Goal: Task Accomplishment & Management: Manage account settings

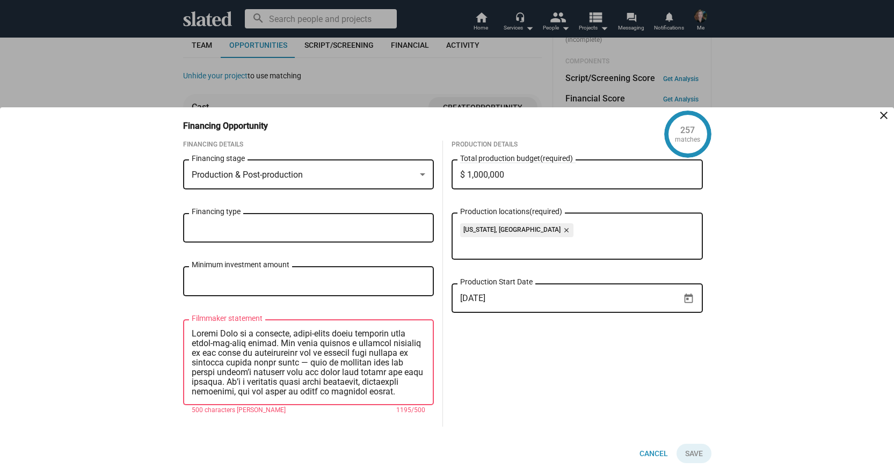
drag, startPoint x: 399, startPoint y: 376, endPoint x: 174, endPoint y: 315, distance: 232.6
click at [174, 315] on div "Financing Details Production & Post-production Financing stage Financing type M…" at bounding box center [308, 284] width 268 height 286
click at [192, 352] on textarea "As a producer, I’m passionate about outside-the-box stories that move audiences…" at bounding box center [309, 363] width 234 height 68
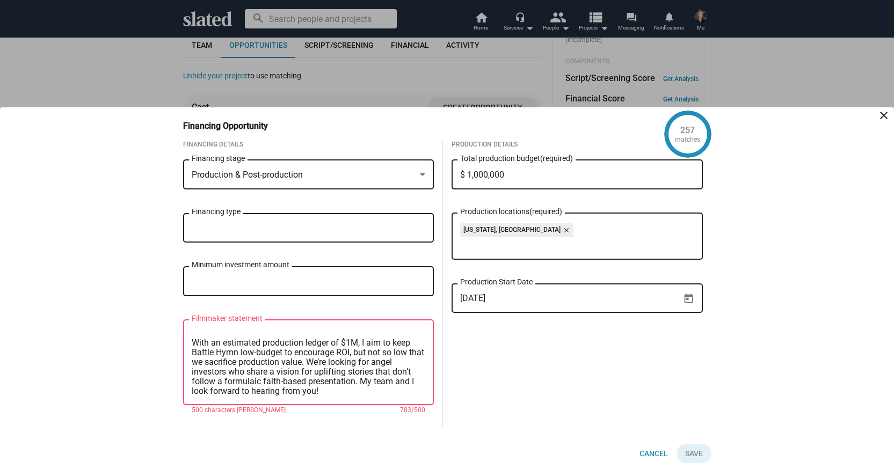
scroll to position [78, 0]
drag, startPoint x: 325, startPoint y: 361, endPoint x: 186, endPoint y: 339, distance: 140.7
click at [186, 339] on div "As a producer, I’m passionate about outside-the-box stories that move audiences…" at bounding box center [308, 361] width 251 height 87
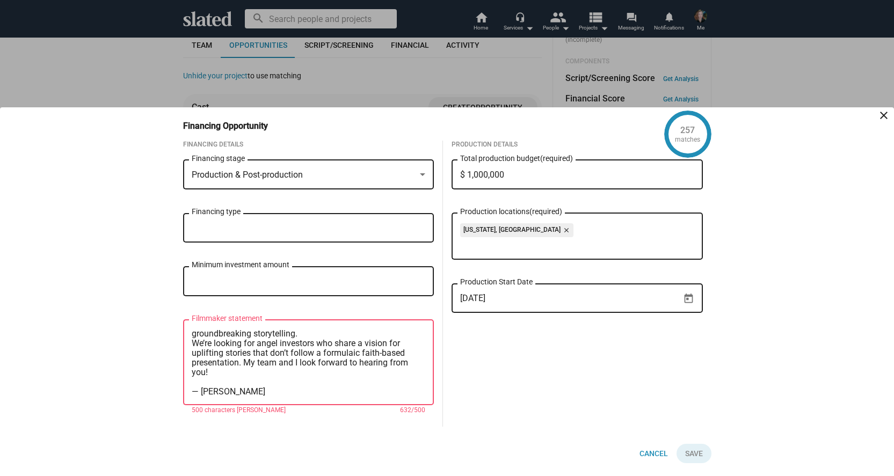
scroll to position [68, 0]
drag, startPoint x: 239, startPoint y: 362, endPoint x: 250, endPoint y: 352, distance: 15.2
click at [250, 352] on textarea "As a producer, I’m passionate about outside-the-box stories that move audiences…" at bounding box center [309, 363] width 234 height 68
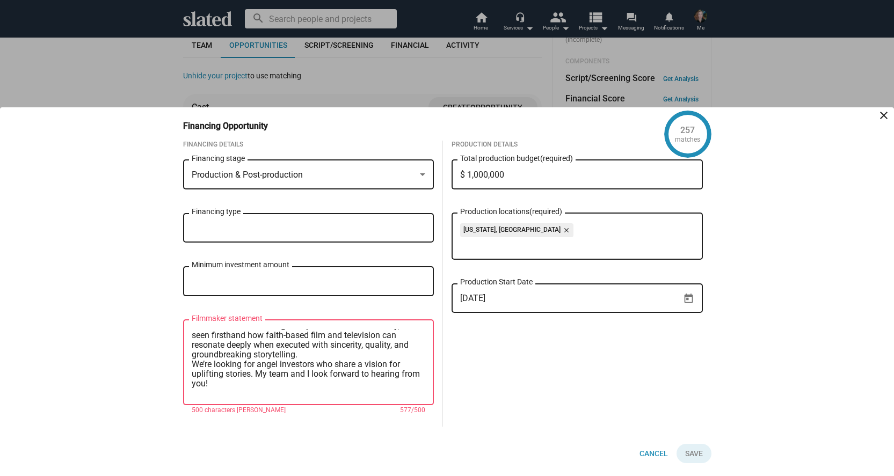
scroll to position [53, 0]
drag, startPoint x: 214, startPoint y: 378, endPoint x: 175, endPoint y: 360, distance: 43.2
click at [175, 360] on div "Financing Details Production & Post-production Financing stage Financing type M…" at bounding box center [308, 284] width 268 height 286
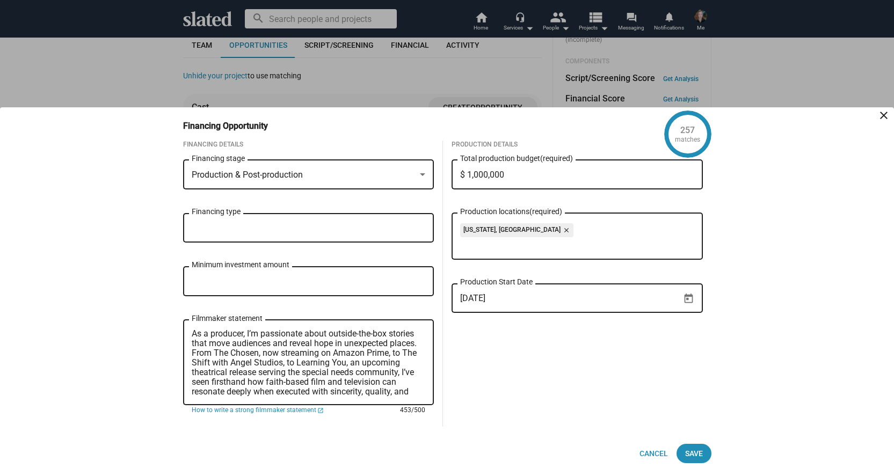
scroll to position [0, 0]
click at [192, 335] on textarea "As a producer, I’m passionate about outside-the-box stories that move audiences…" at bounding box center [309, 363] width 234 height 68
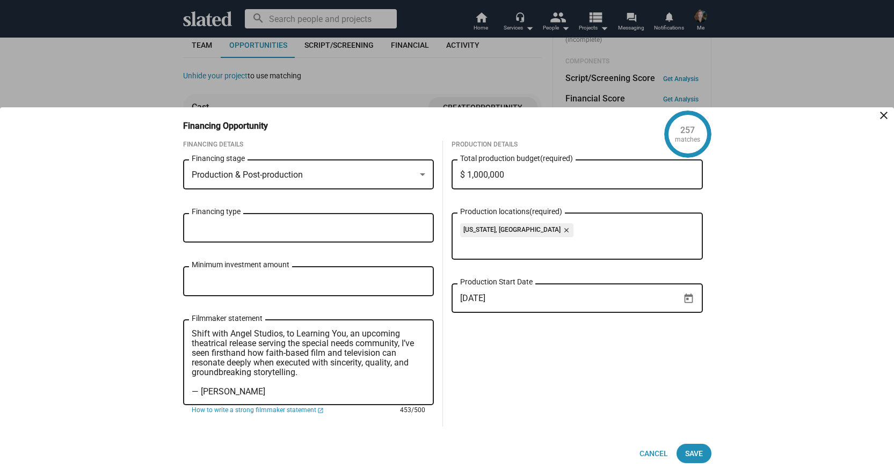
scroll to position [39, 0]
click at [308, 363] on textarea "As a producer, I’m passionate about outside-the-box stories that move audiences…" at bounding box center [309, 363] width 234 height 68
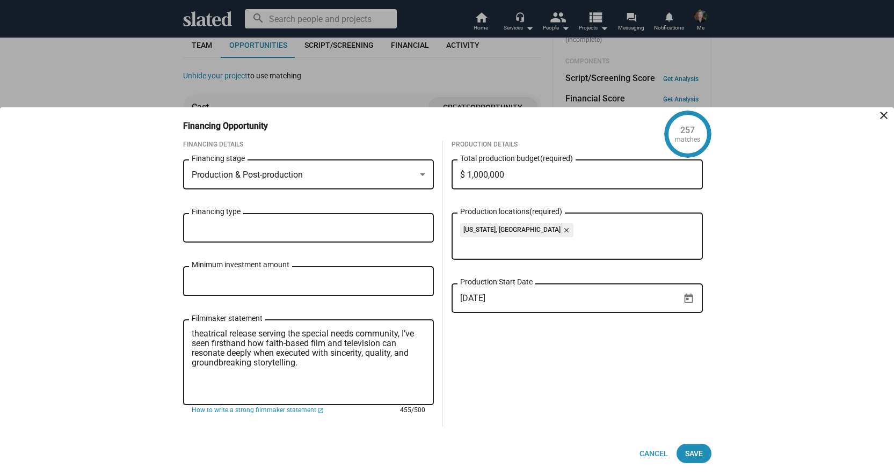
paste textarea "Battle Hymn is a grounded, faith-based drama injected with laugh-out-loud comed…"
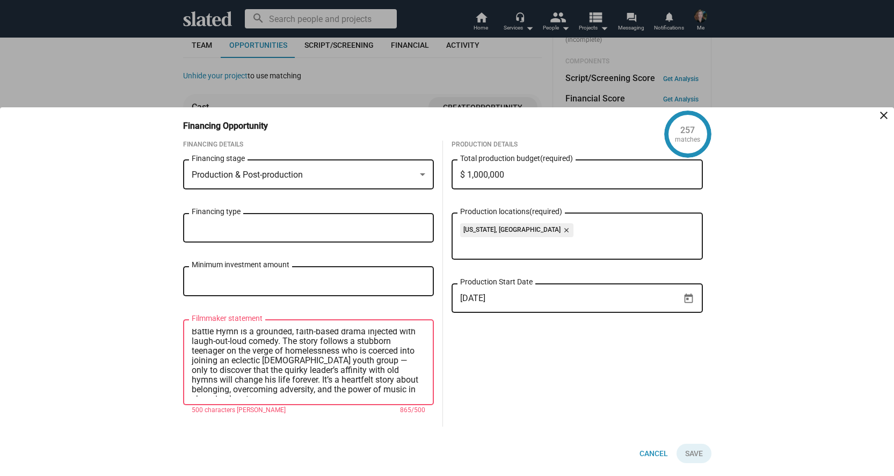
scroll to position [92, 0]
drag, startPoint x: 232, startPoint y: 377, endPoint x: 180, endPoint y: 337, distance: 66.2
click at [180, 337] on div "Financing Details Production & Post-production Financing stage Financing type M…" at bounding box center [308, 284] width 268 height 286
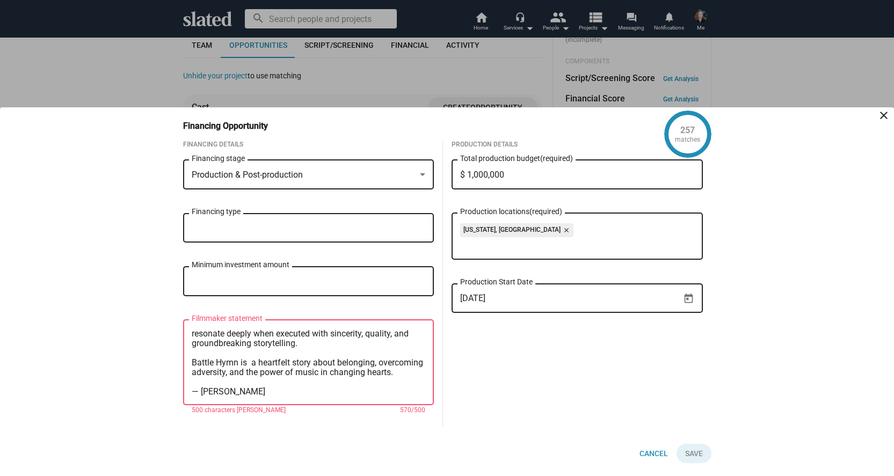
scroll to position [68, 0]
click at [201, 381] on textarea "As a producer, I’m passionate about outside-the-box stories that move audiences…" at bounding box center [309, 363] width 234 height 68
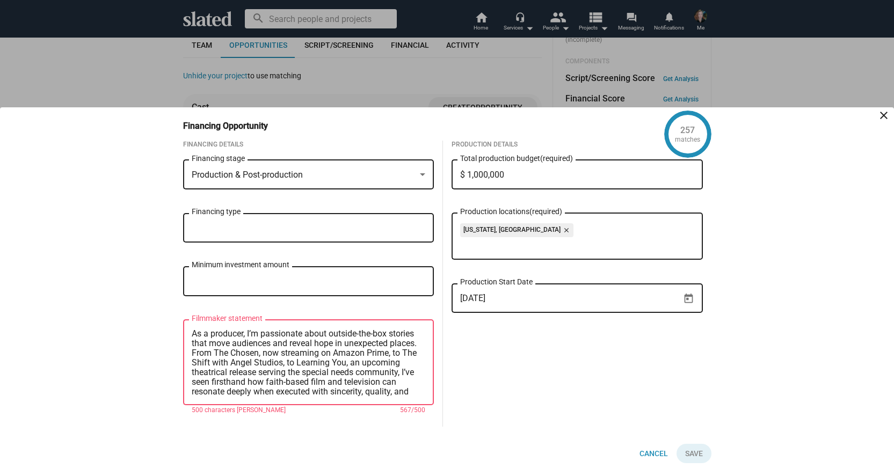
scroll to position [0, 0]
click at [273, 353] on textarea "As a producer, I’m passionate about outside-the-box stories that move audiences…" at bounding box center [309, 363] width 234 height 68
drag, startPoint x: 361, startPoint y: 373, endPoint x: 217, endPoint y: 370, distance: 143.9
click at [217, 370] on textarea "As a producer, I’m passionate about outside-the-box stories that move audiences…" at bounding box center [309, 363] width 234 height 68
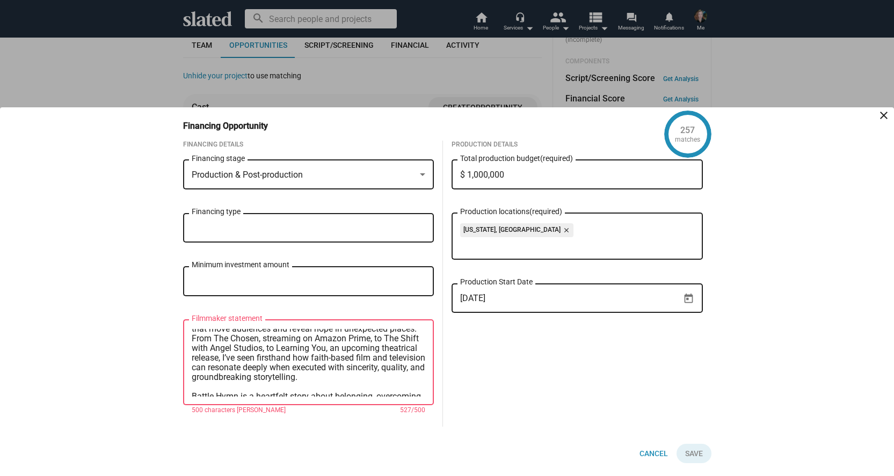
scroll to position [19, 0]
click at [228, 362] on textarea "As a producer, I’m passionate about outside-the-box stories that move audiences…" at bounding box center [309, 363] width 234 height 68
click at [201, 364] on textarea "As a producer, I’m passionate about outside-the-box stories that move audiences…" at bounding box center [309, 363] width 234 height 68
drag, startPoint x: 370, startPoint y: 334, endPoint x: 258, endPoint y: 335, distance: 112.2
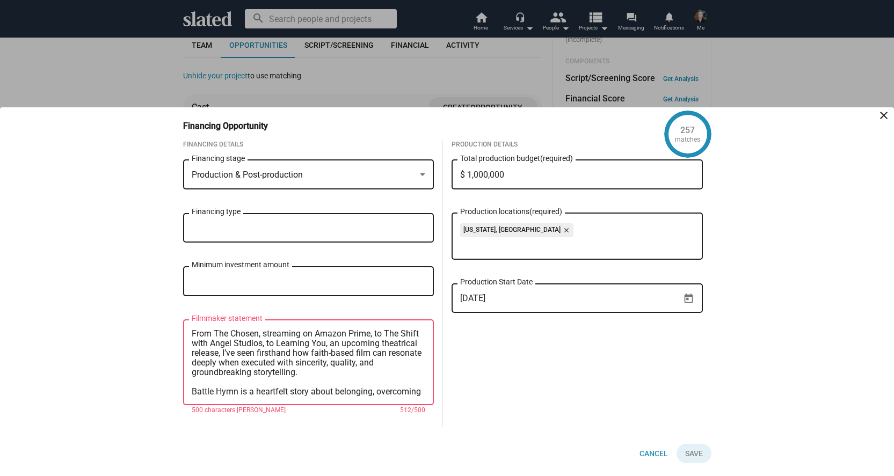
click at [258, 335] on textarea "As a producer, I’m passionate about outside-the-box stories that move audiences…" at bounding box center [309, 363] width 234 height 68
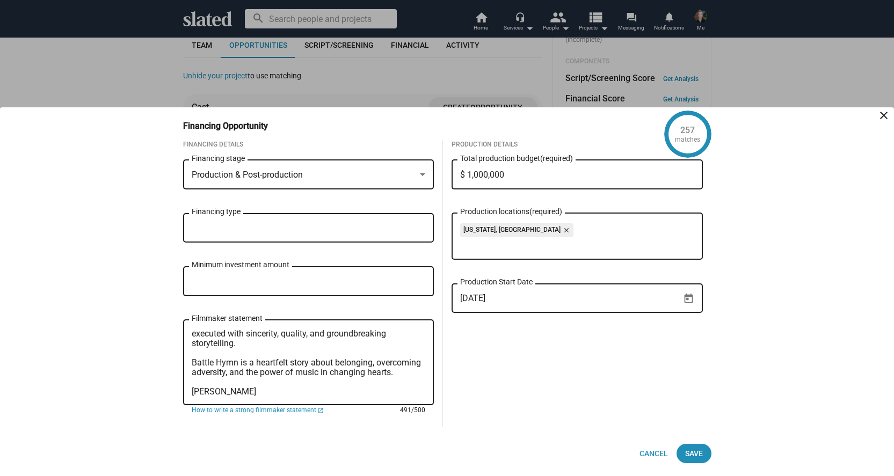
scroll to position [58, 0]
type textarea "As a producer, I’m passionate about outside-the-box stories that move audiences…"
click at [697, 454] on span "Save" at bounding box center [694, 453] width 18 height 19
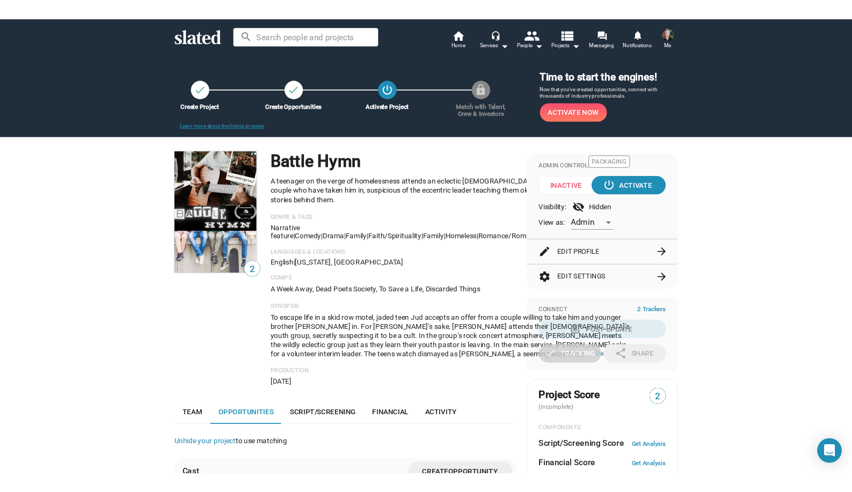
scroll to position [0, 0]
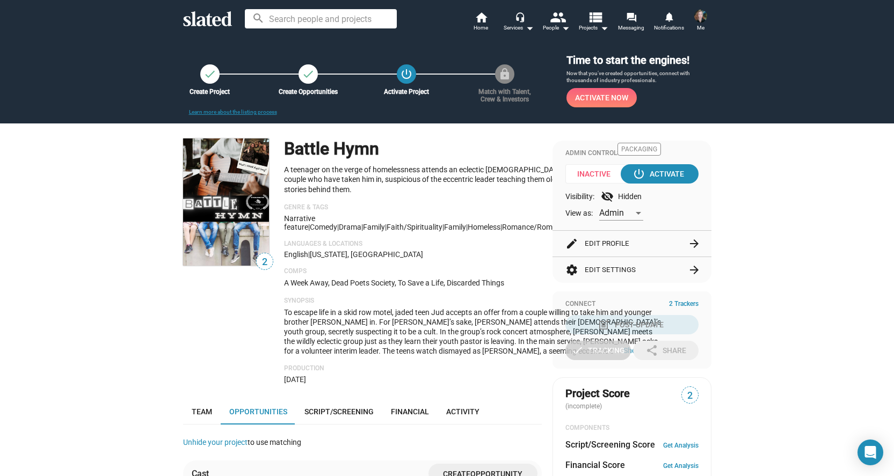
click at [615, 100] on span "Activate Now" at bounding box center [601, 97] width 53 height 19
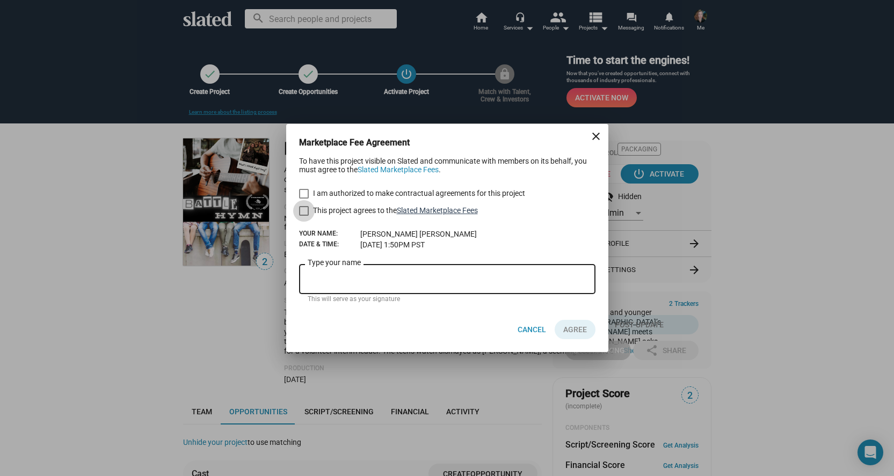
click at [464, 212] on link "Slated Marketplace Fees" at bounding box center [437, 210] width 81 height 9
click at [303, 195] on span at bounding box center [304, 194] width 10 height 10
click at [303, 199] on input "I am authorized to make contractual agreements for this project" at bounding box center [303, 199] width 1 height 1
checkbox input "true"
click at [304, 211] on span at bounding box center [304, 211] width 10 height 10
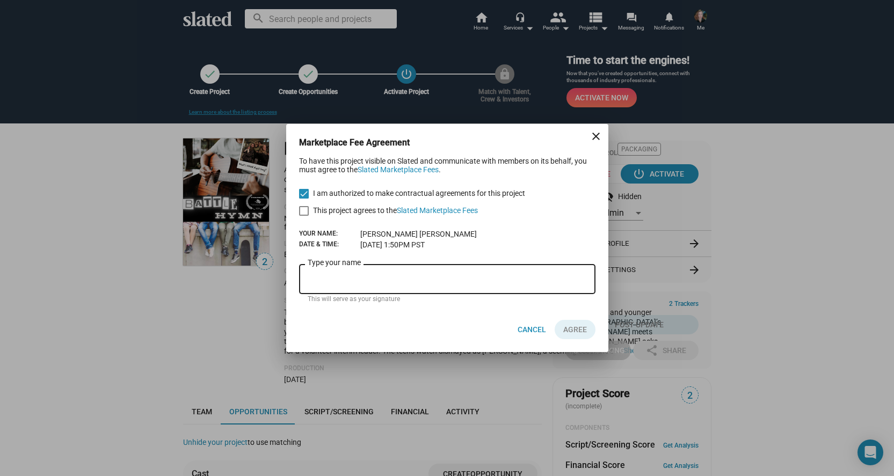
click at [304, 216] on input "This project agrees to the Slated Marketplace Fees" at bounding box center [303, 216] width 1 height 1
checkbox input "true"
click at [330, 281] on input "Type your name" at bounding box center [447, 280] width 279 height 10
type input "[PERSON_NAME]"
click at [568, 329] on span "AGREE" at bounding box center [575, 329] width 24 height 19
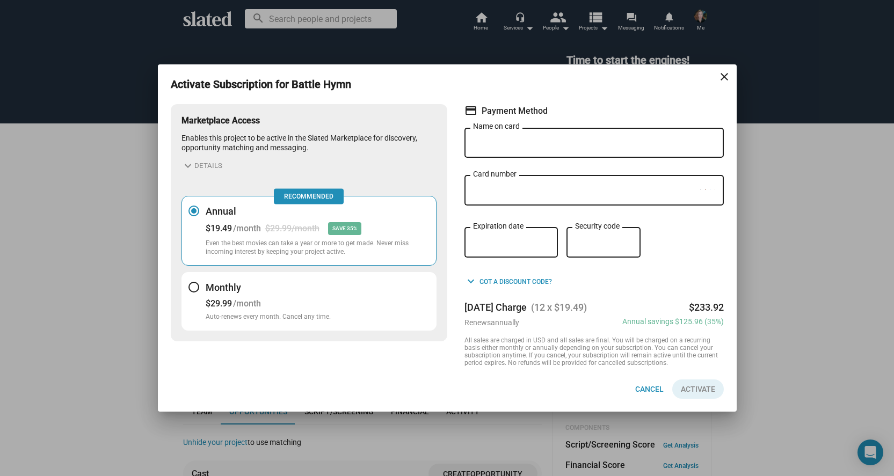
click at [194, 284] on div at bounding box center [193, 287] width 11 height 11
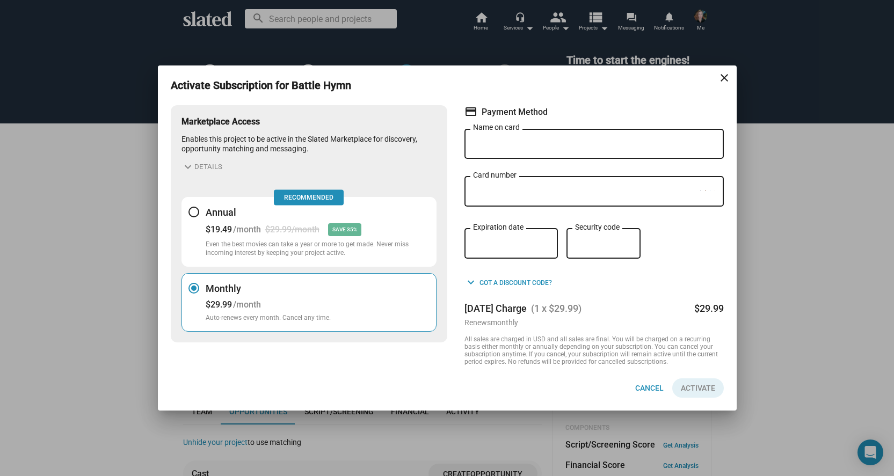
click at [503, 141] on input "Name on card" at bounding box center [594, 145] width 242 height 10
type input "[PERSON_NAME]"
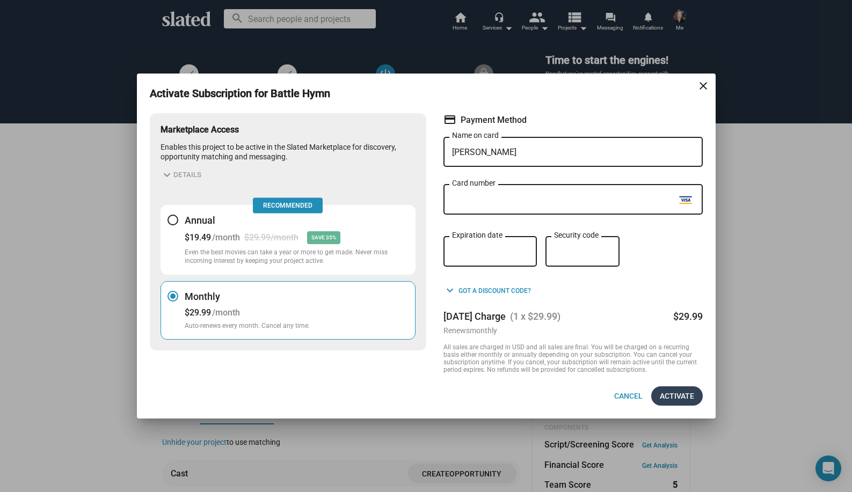
click at [670, 397] on span "Activate" at bounding box center [677, 395] width 34 height 19
click at [740, 271] on div "Activate Subscription for Battle Hymn close Marketplace Access Enables this pro…" at bounding box center [426, 246] width 852 height 492
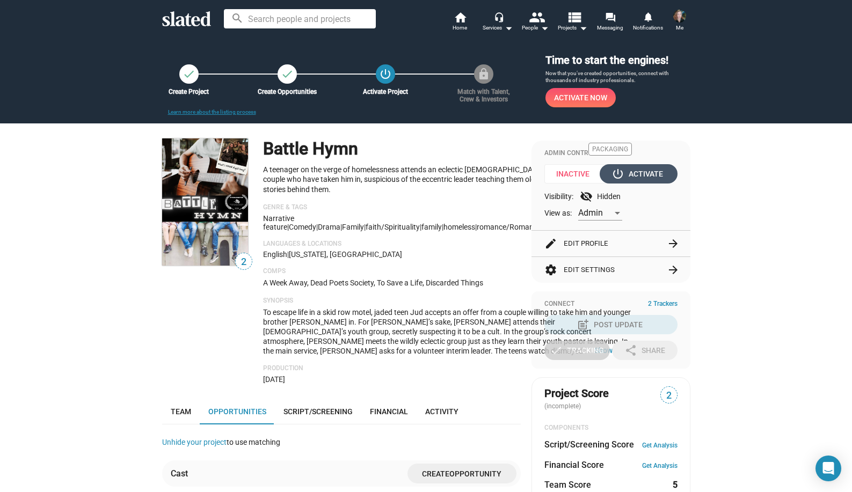
click at [639, 175] on div "power_settings_new Activate" at bounding box center [638, 173] width 49 height 19
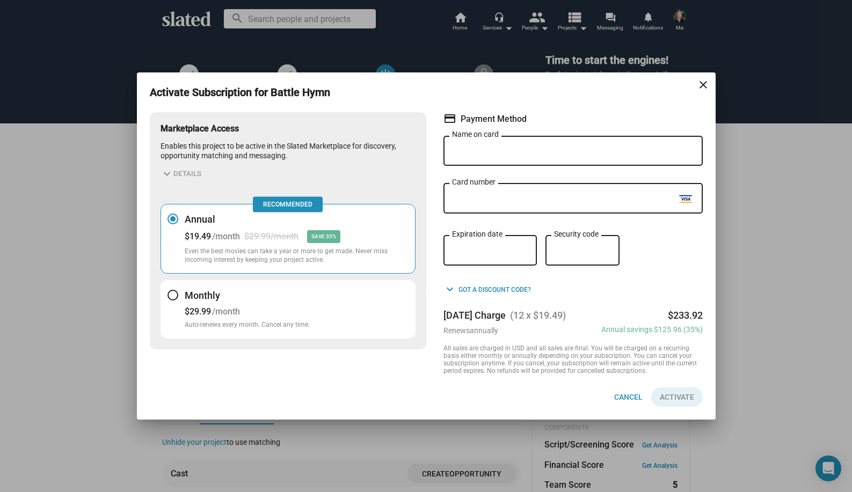
drag, startPoint x: 505, startPoint y: 193, endPoint x: 512, endPoint y: 149, distance: 44.5
click at [512, 149] on input "Name on card" at bounding box center [573, 152] width 242 height 10
type input "[PERSON_NAME]"
click at [173, 290] on div at bounding box center [172, 295] width 11 height 11
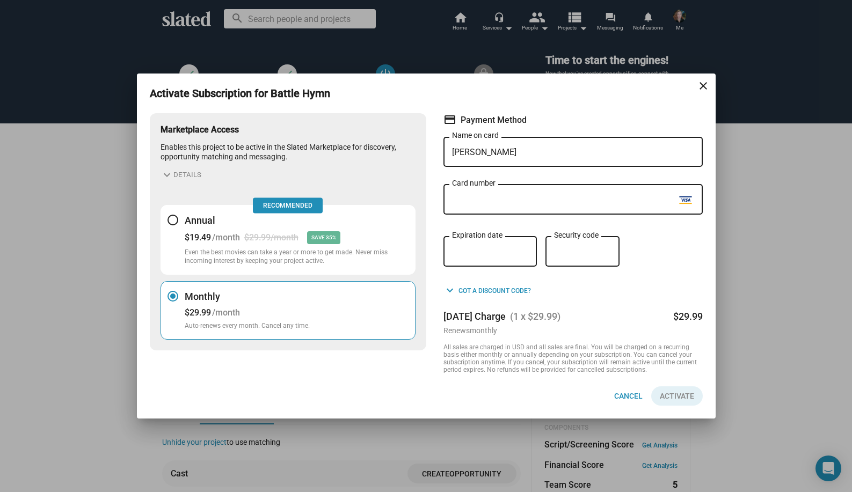
click at [188, 174] on button "expand_more Details" at bounding box center [180, 175] width 41 height 13
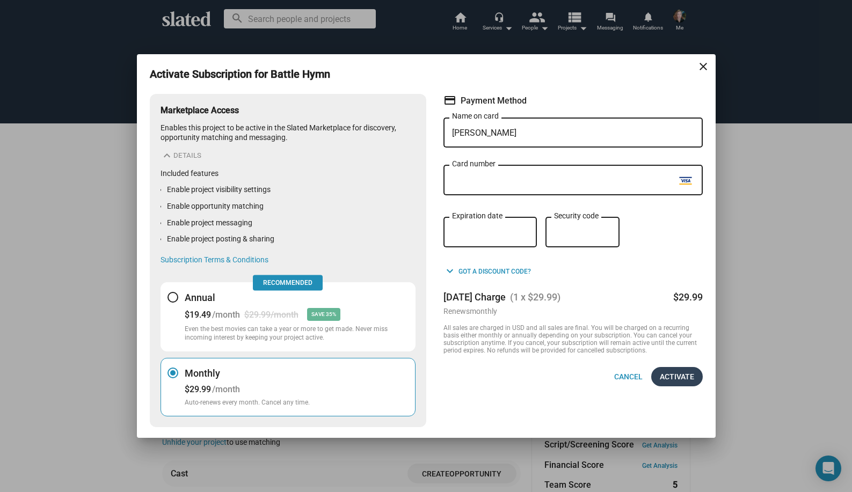
click at [669, 377] on span "Activate" at bounding box center [677, 376] width 34 height 19
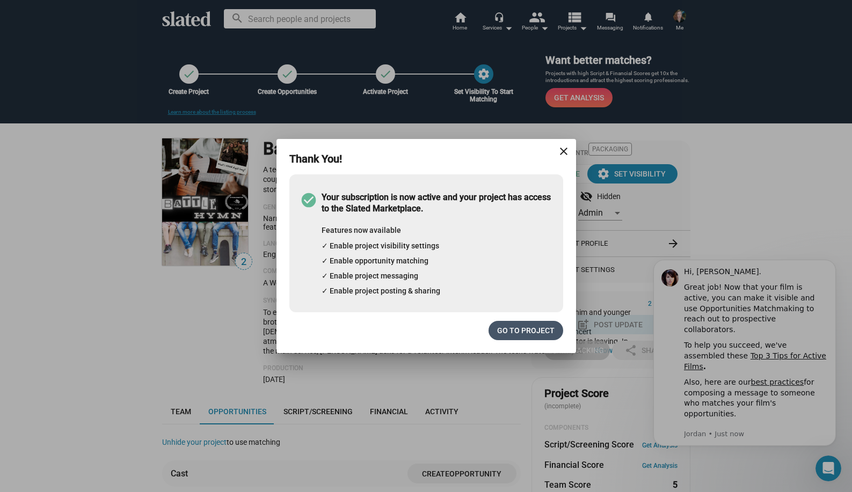
click at [526, 332] on span "Go to project" at bounding box center [525, 330] width 57 height 19
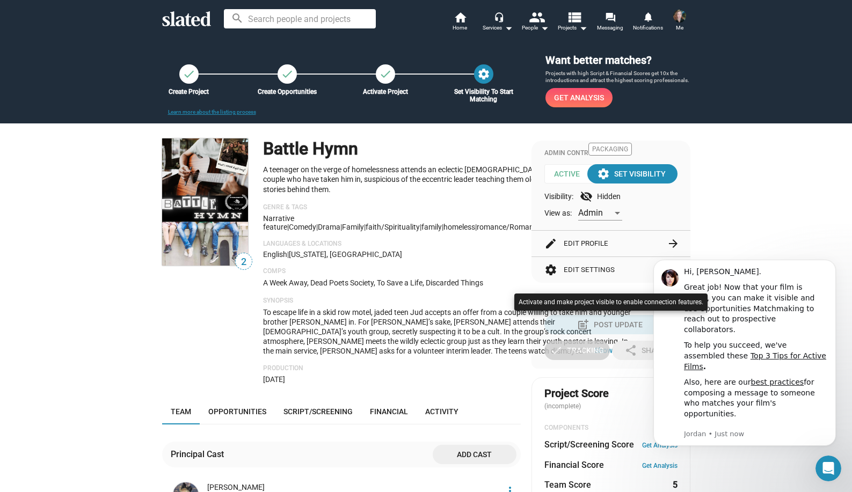
click at [771, 347] on div at bounding box center [426, 246] width 852 height 492
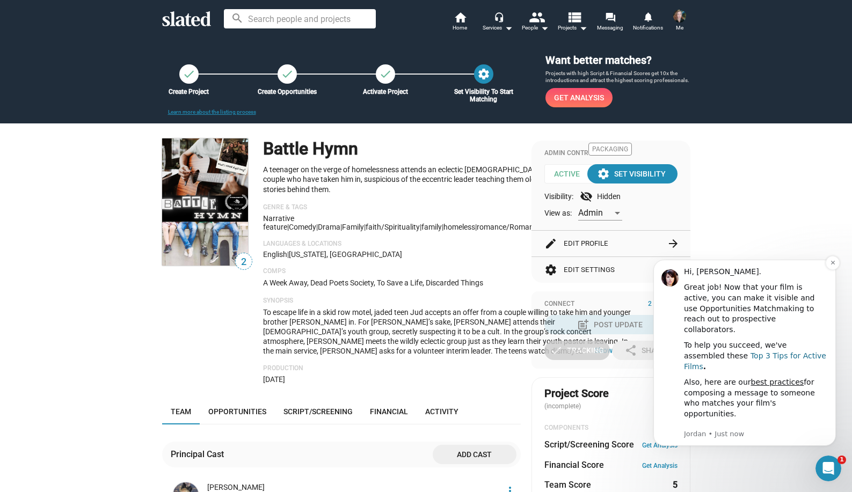
click at [763, 352] on link "Top 3 Tips for Active Films" at bounding box center [755, 361] width 142 height 19
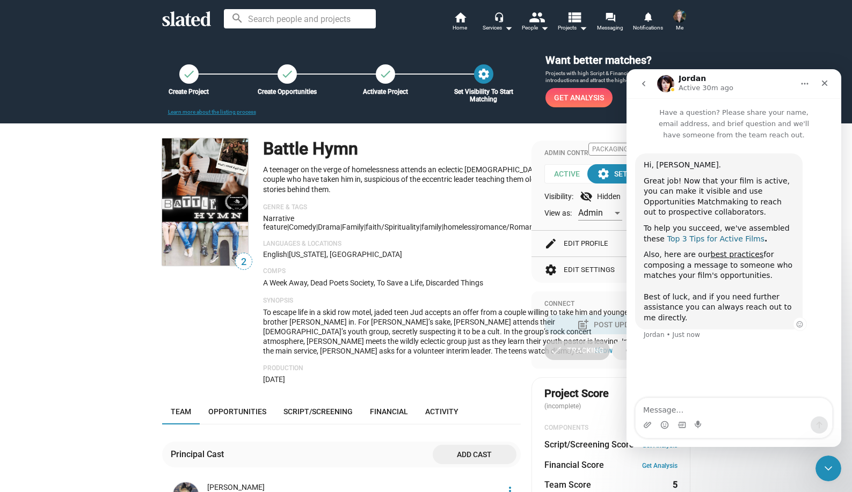
click at [730, 237] on link "Top 3 Tips for Active Films" at bounding box center [715, 239] width 97 height 9
click at [725, 253] on link "best practices" at bounding box center [737, 254] width 53 height 9
click at [828, 83] on icon "Close" at bounding box center [824, 83] width 9 height 9
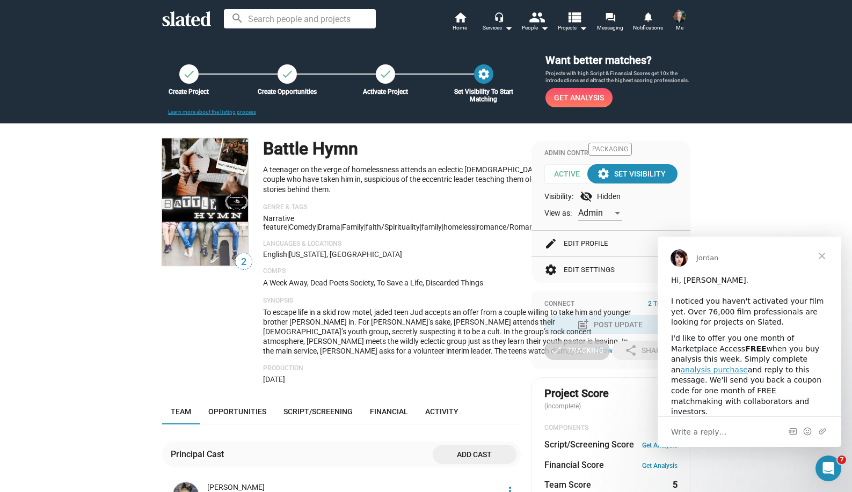
click at [825, 255] on span "Close" at bounding box center [821, 256] width 39 height 39
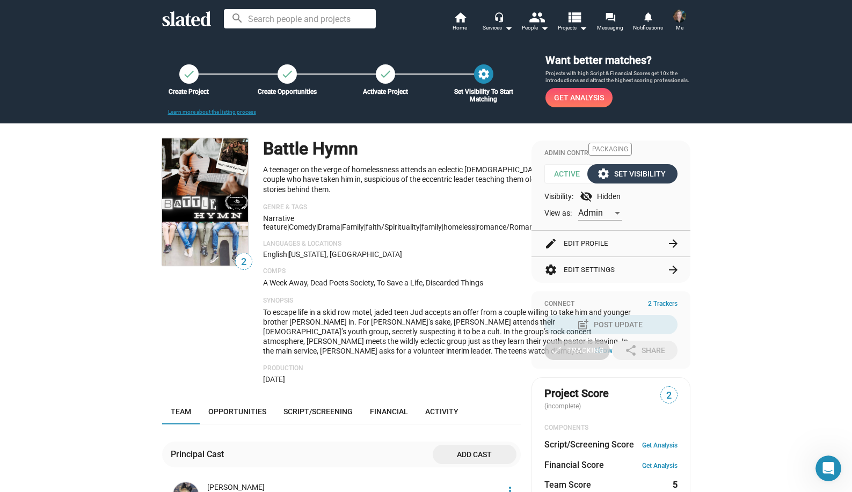
click at [639, 171] on div "settings Set Visibility" at bounding box center [632, 173] width 67 height 19
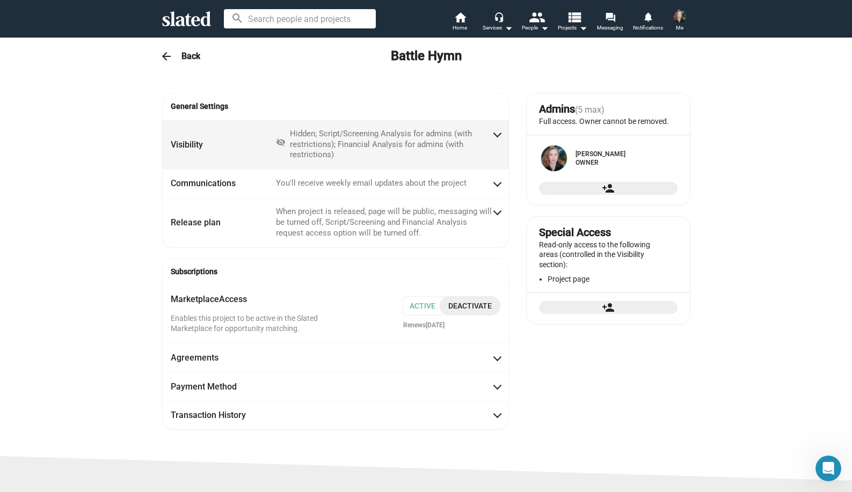
click at [499, 136] on span at bounding box center [497, 133] width 6 height 11
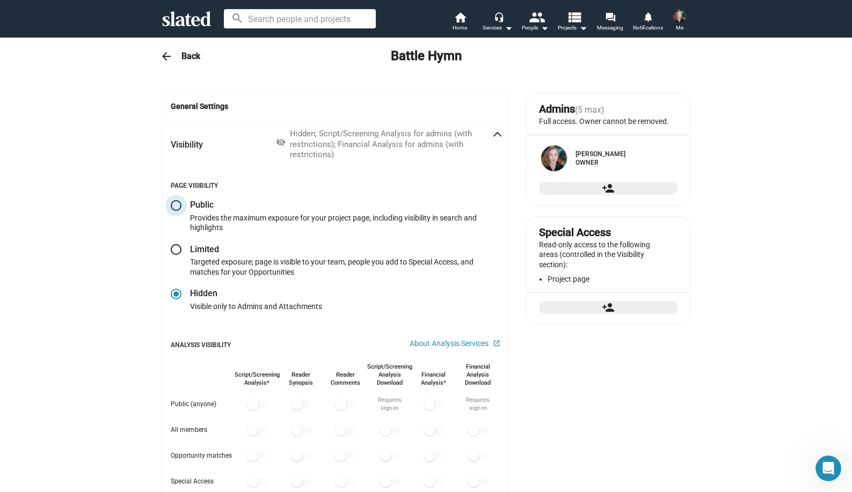
click at [176, 203] on span at bounding box center [176, 205] width 11 height 11
click at [176, 203] on input "radio" at bounding box center [176, 205] width 11 height 11
radio input "true"
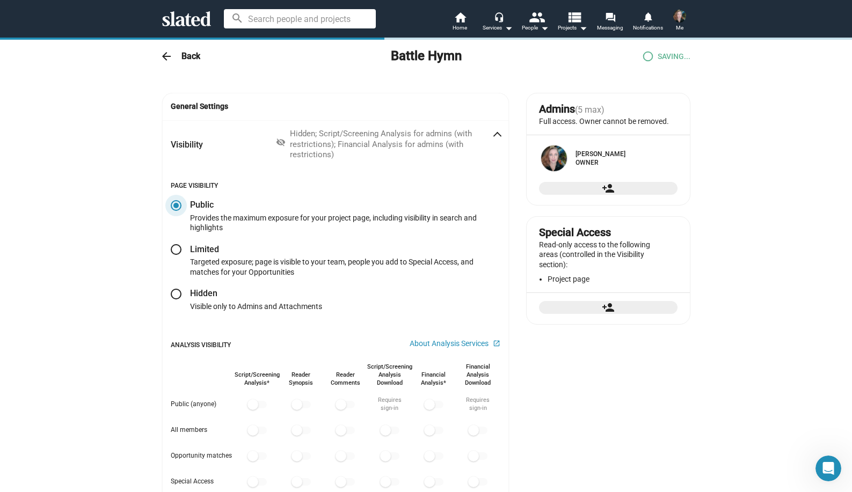
checkbox input "true"
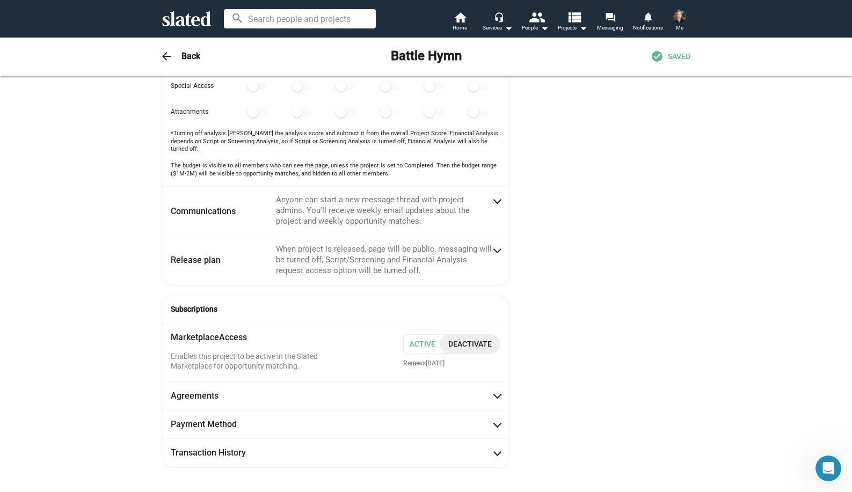
scroll to position [398, 0]
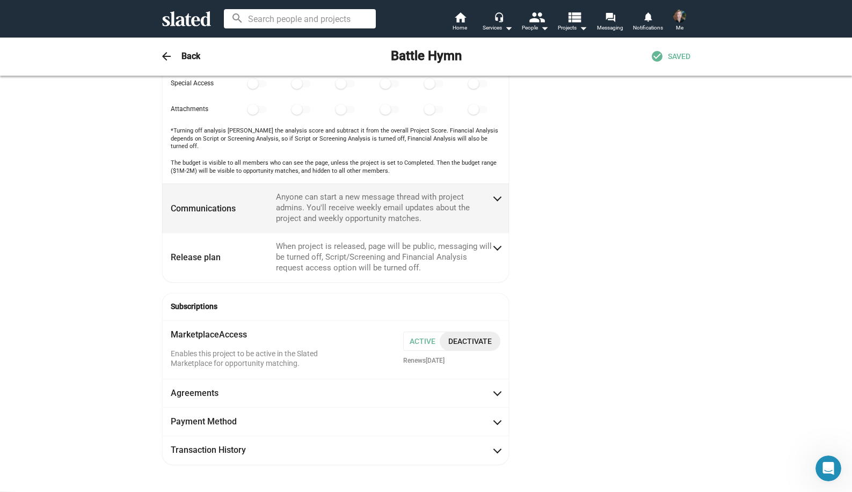
click at [501, 186] on mat-expansion-panel-header "Communications Anyone can start a new message thread with project admins. You'l…" at bounding box center [335, 208] width 347 height 49
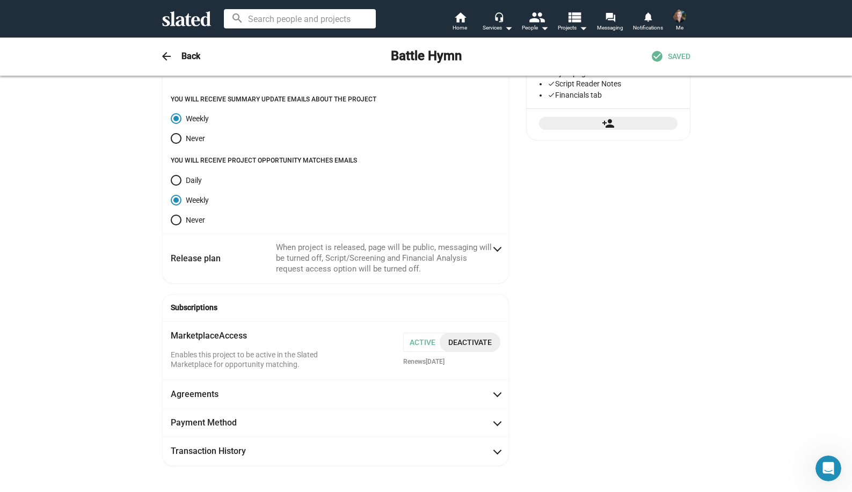
scroll to position [213, 0]
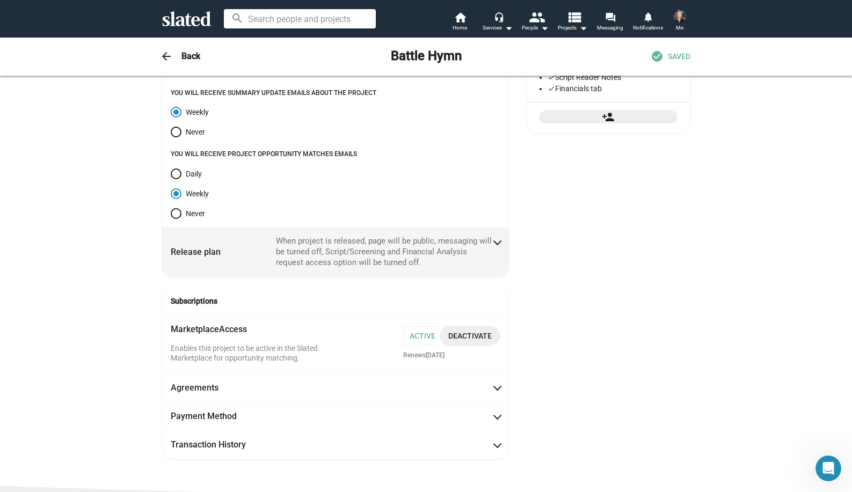
click at [500, 238] on span "Release plan When project is released, page will be public, messaging will be t…" at bounding box center [336, 252] width 330 height 32
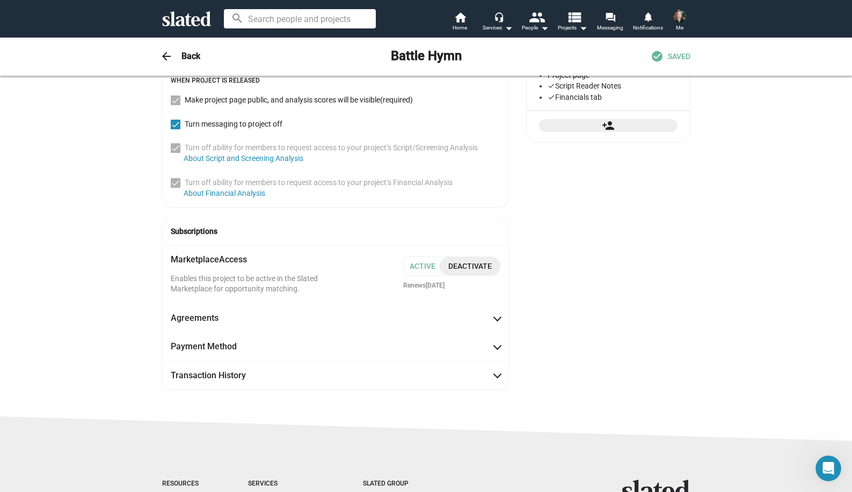
scroll to position [202, 0]
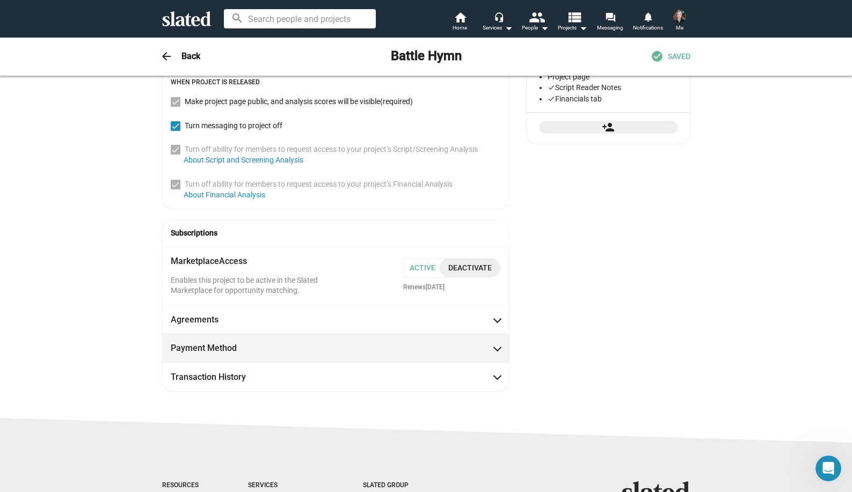
click at [235, 342] on mat-panel-title "Payment Method" at bounding box center [219, 347] width 97 height 11
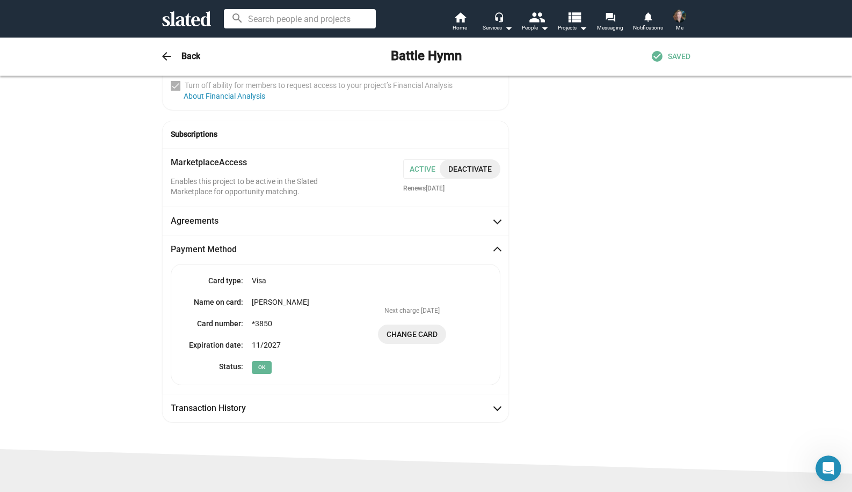
scroll to position [298, 0]
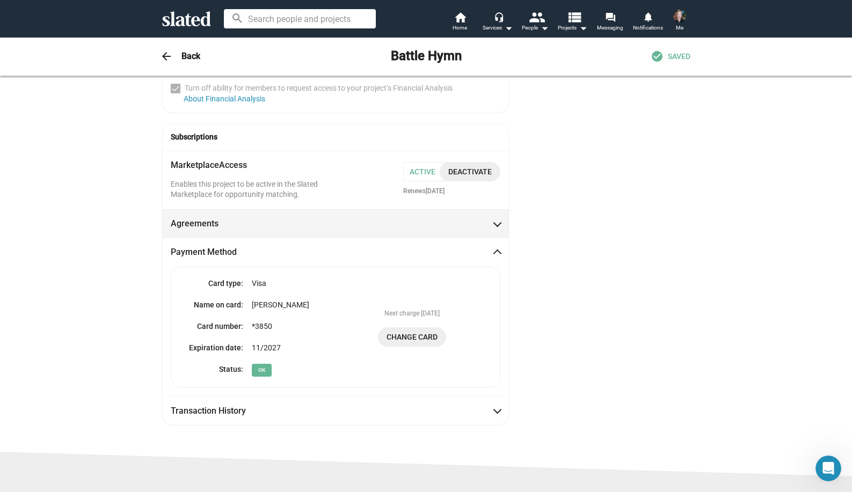
click at [191, 221] on mat-panel-title "Agreements" at bounding box center [219, 223] width 97 height 11
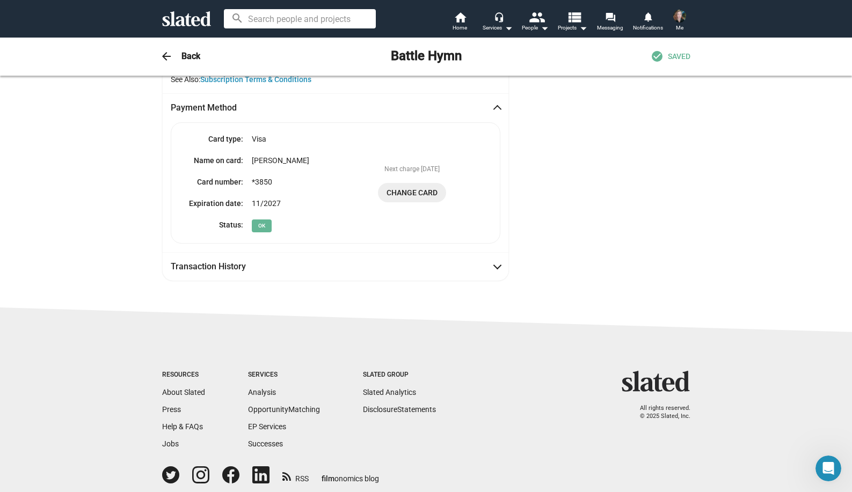
scroll to position [517, 0]
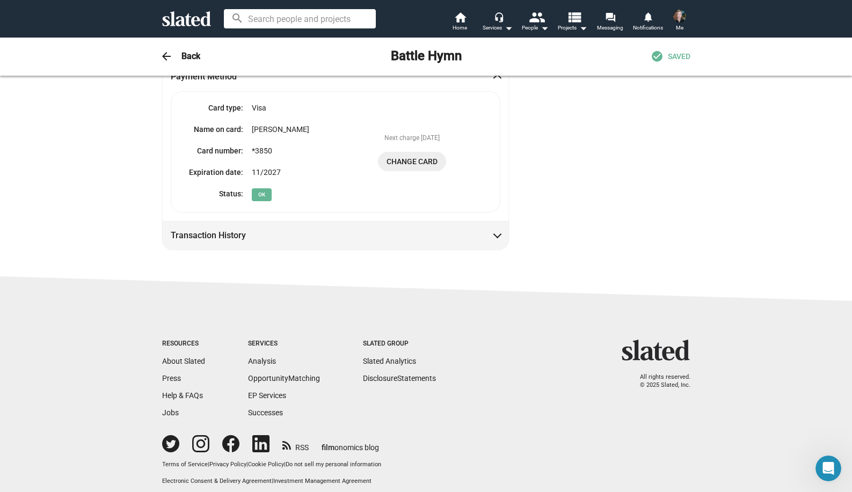
click at [218, 232] on mat-panel-title "Transaction History" at bounding box center [219, 235] width 97 height 11
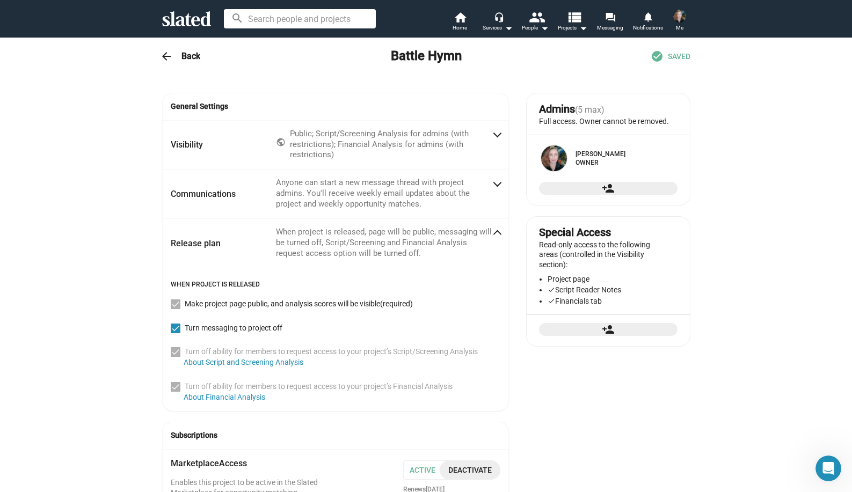
scroll to position [0, 0]
click at [683, 25] on button "Me" at bounding box center [680, 22] width 26 height 28
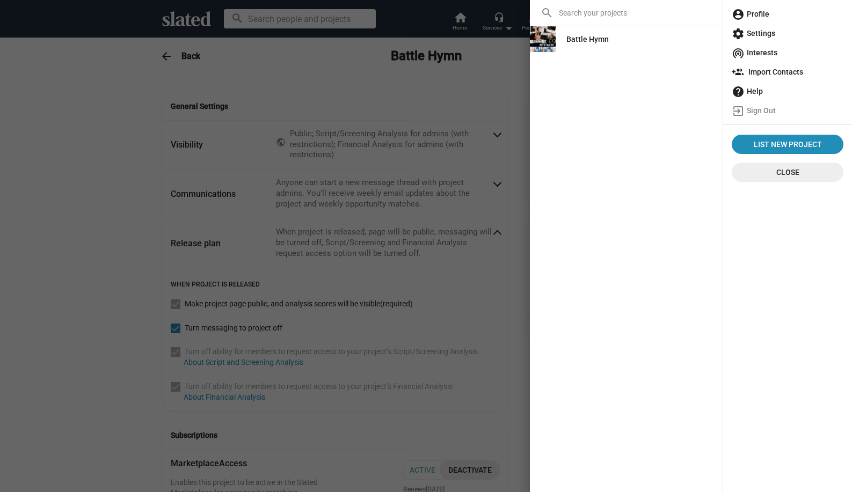
click at [761, 13] on span "account_circle Profile" at bounding box center [788, 13] width 112 height 19
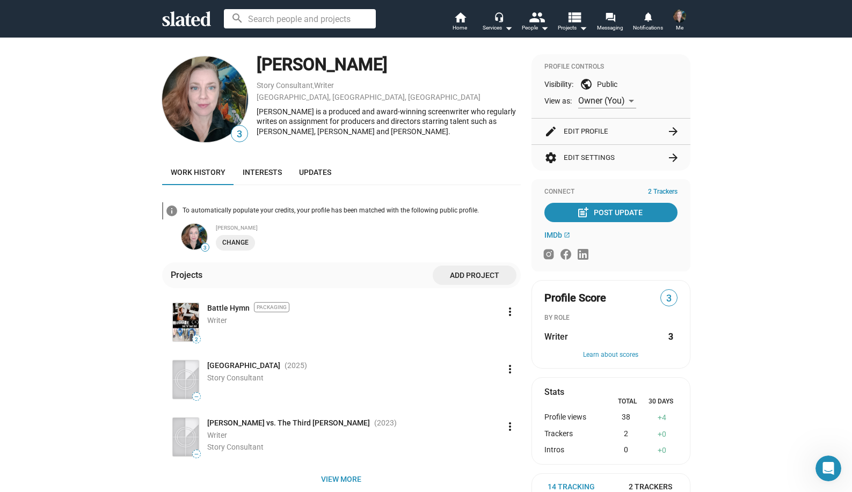
click at [207, 109] on img at bounding box center [205, 99] width 86 height 86
click at [585, 132] on button "edit Edit Profile arrow_forward" at bounding box center [610, 132] width 133 height 26
